Goal: Navigation & Orientation: Find specific page/section

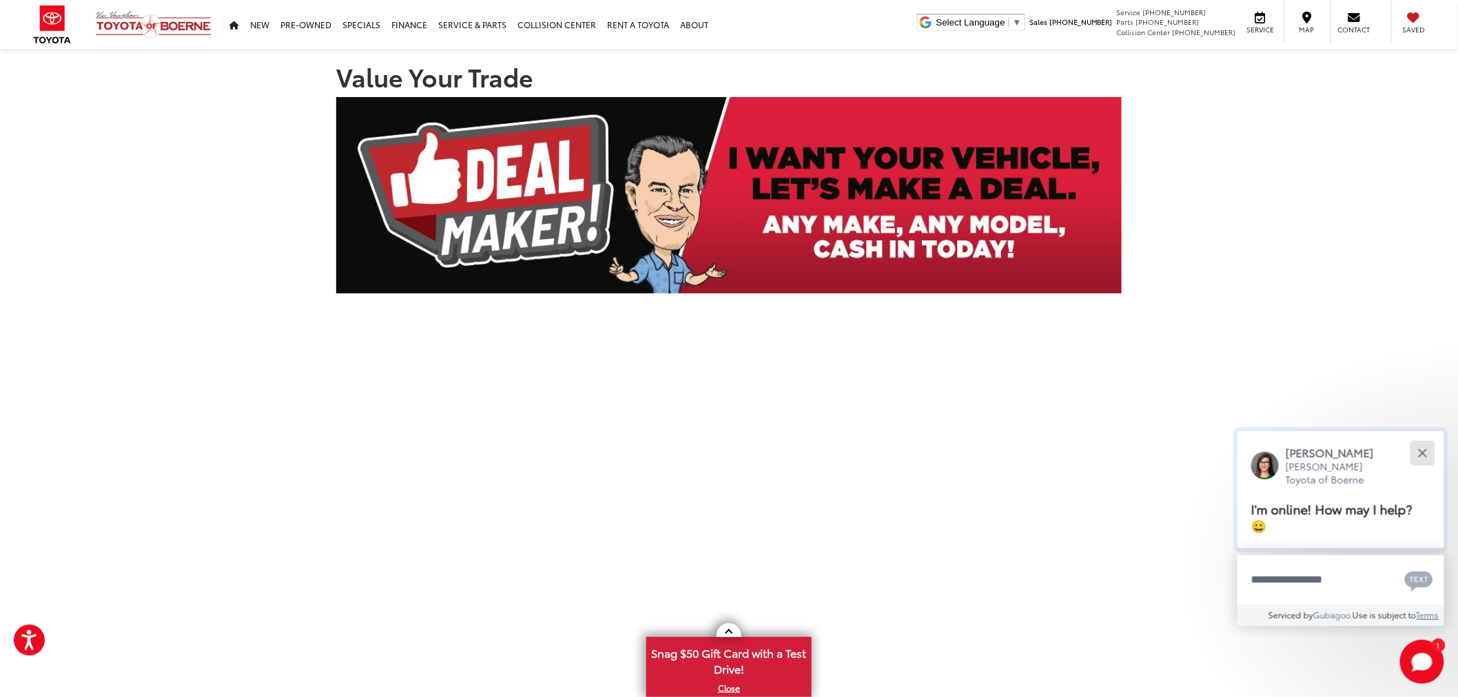
click at [1424, 451] on div "Close" at bounding box center [1422, 453] width 9 height 9
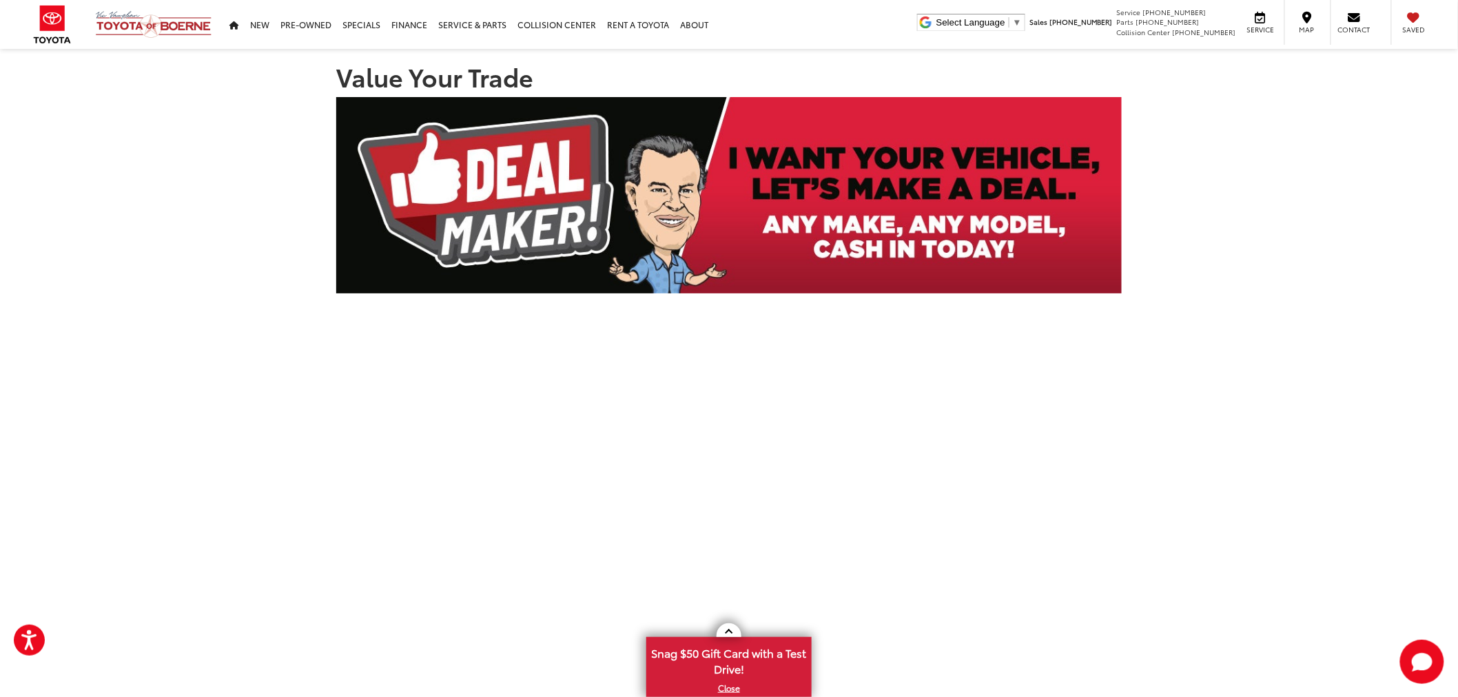
click at [1152, 367] on section "Value Your Trade Redirecting..." at bounding box center [729, 520] width 1458 height 943
click at [1152, 191] on section "Value Your Trade Redirecting..." at bounding box center [729, 520] width 1458 height 943
click at [1149, 198] on section "Value Your Trade Redirecting..." at bounding box center [729, 520] width 1458 height 943
click at [726, 630] on link at bounding box center [729, 631] width 25 height 14
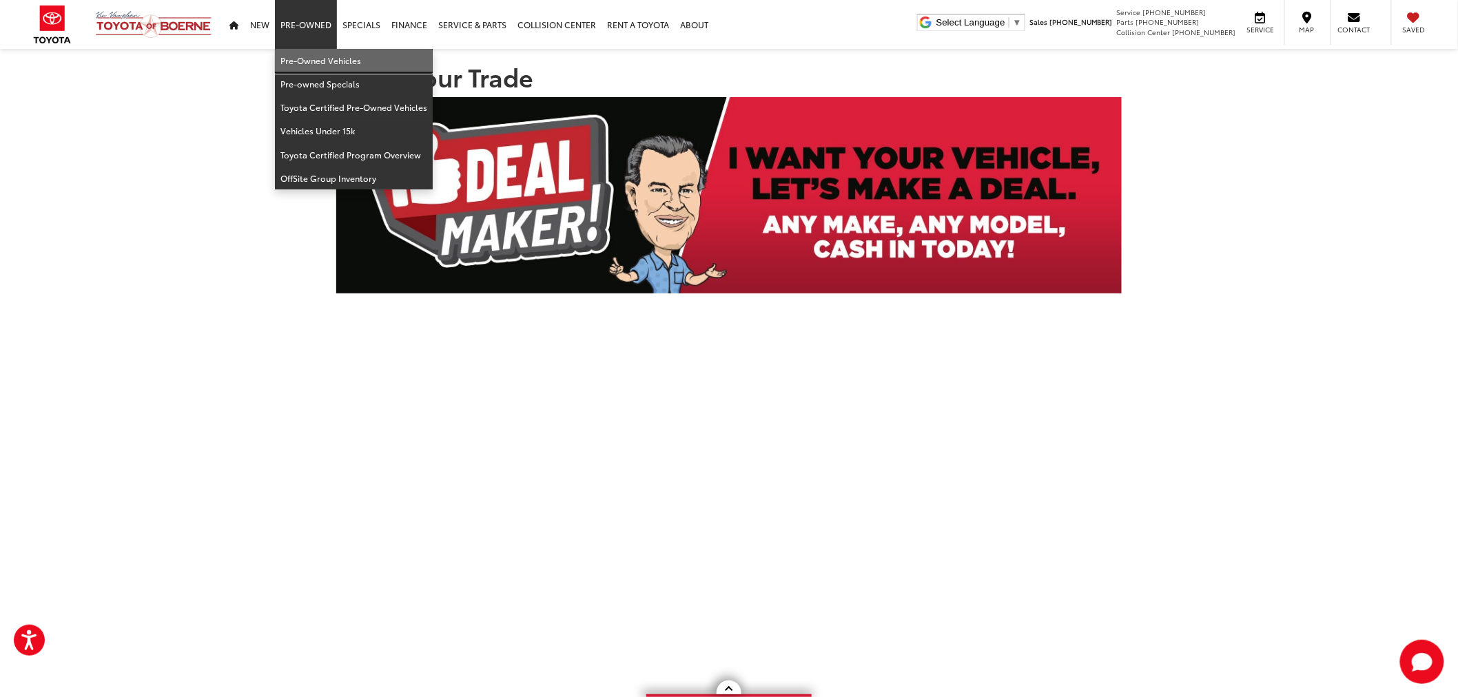
click at [317, 63] on link "Pre-Owned Vehicles" at bounding box center [354, 60] width 158 height 23
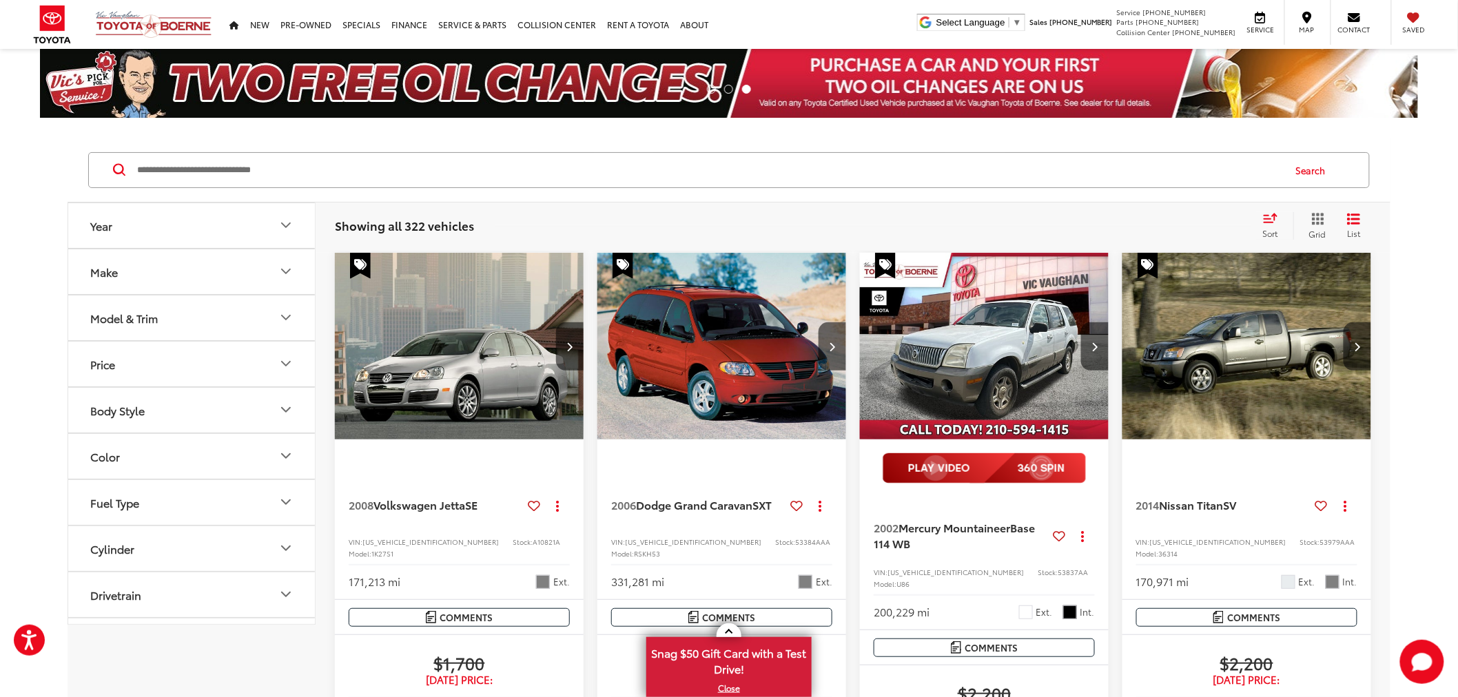
click at [672, 170] on input "Search by Make, Model, or Keyword" at bounding box center [709, 170] width 1147 height 33
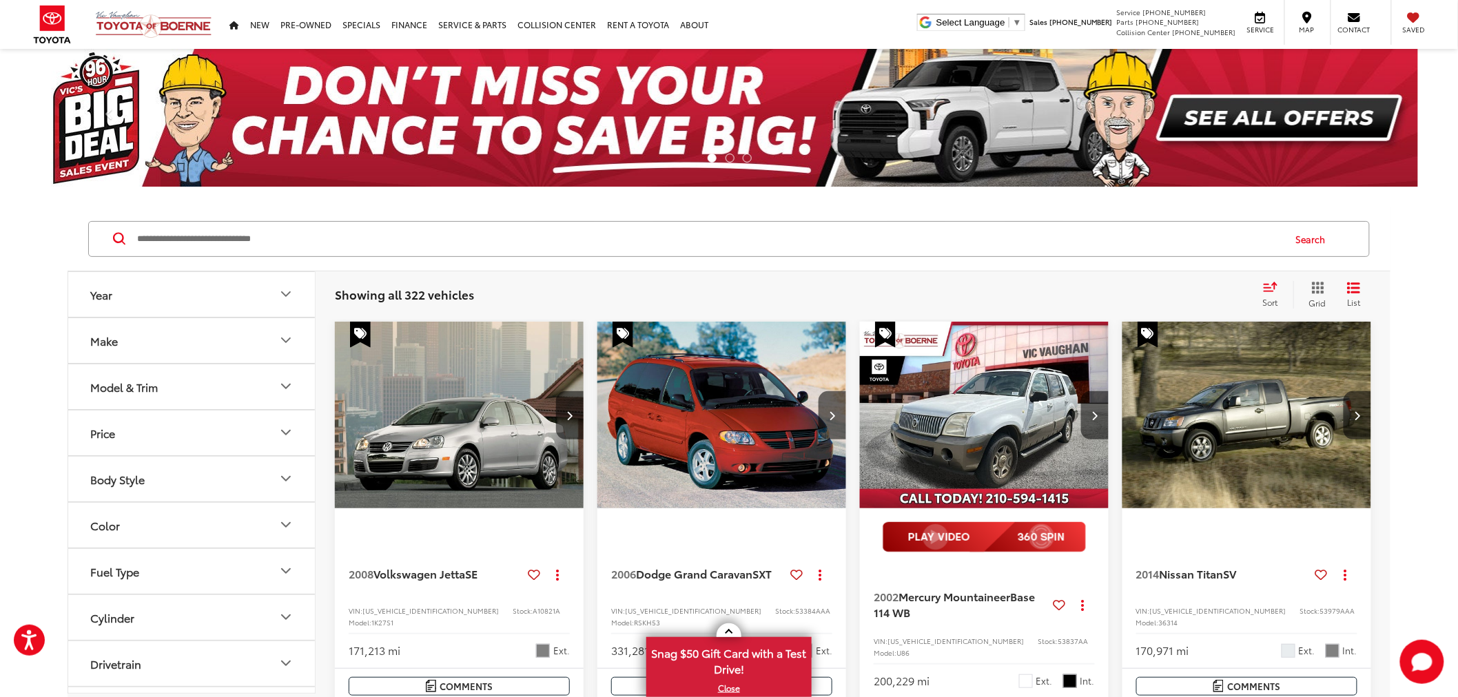
click at [704, 238] on input "Search by Make, Model, or Keyword" at bounding box center [709, 239] width 1147 height 33
